Goal: Task Accomplishment & Management: Manage account settings

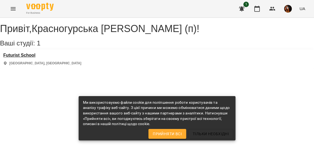
click at [28, 58] on h3 "Futurist School" at bounding box center [42, 55] width 78 height 5
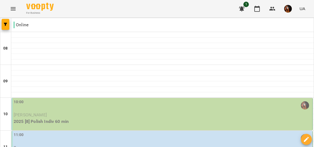
scroll to position [32, 0]
click at [111, 99] on div "10:00" at bounding box center [163, 105] width 298 height 13
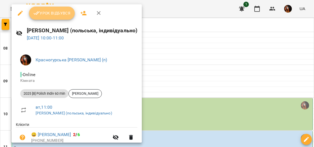
click at [56, 14] on span "Урок відбувся" at bounding box center [51, 13] width 37 height 7
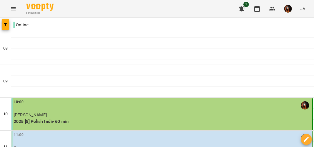
scroll to position [62, 0]
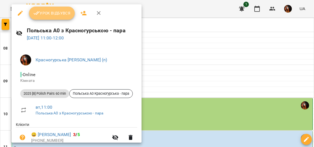
click at [61, 14] on span "Урок відбувся" at bounding box center [51, 13] width 37 height 7
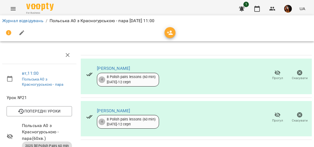
scroll to position [115, 0]
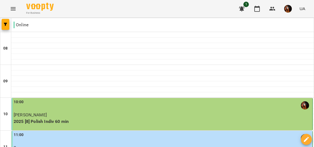
scroll to position [53, 0]
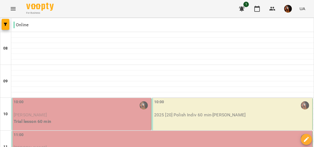
scroll to position [77, 0]
click at [119, 132] on div "11:00" at bounding box center [163, 138] width 298 height 13
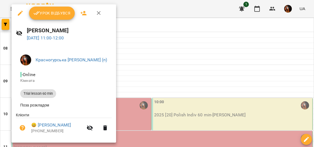
click at [50, 7] on button "Урок відбувся" at bounding box center [52, 13] width 46 height 13
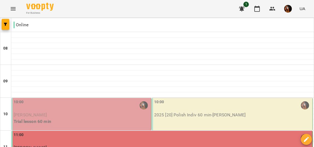
scroll to position [381, 0]
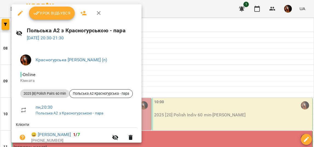
click at [51, 12] on span "Урок відбувся" at bounding box center [51, 13] width 37 height 7
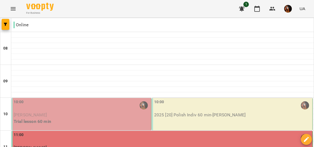
scroll to position [314, 0]
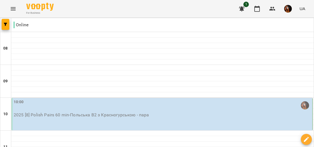
scroll to position [137, 0]
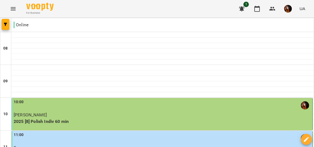
scroll to position [0, 0]
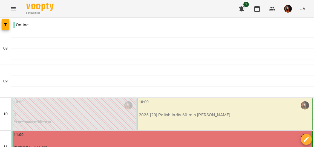
scroll to position [51, 0]
click at [169, 112] on p "2025 [20] Polish Indiv 60 min - [PERSON_NAME]" at bounding box center [225, 115] width 173 height 7
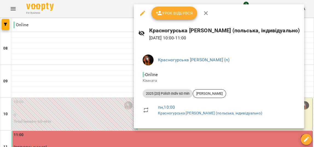
click at [181, 9] on button "Урок відбувся" at bounding box center [174, 13] width 46 height 13
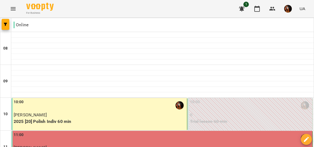
scroll to position [310, 0]
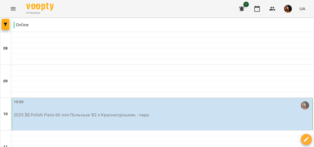
scroll to position [17, 0]
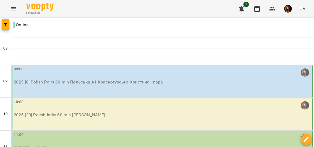
scroll to position [414, 0]
